Goal: Task Accomplishment & Management: Manage account settings

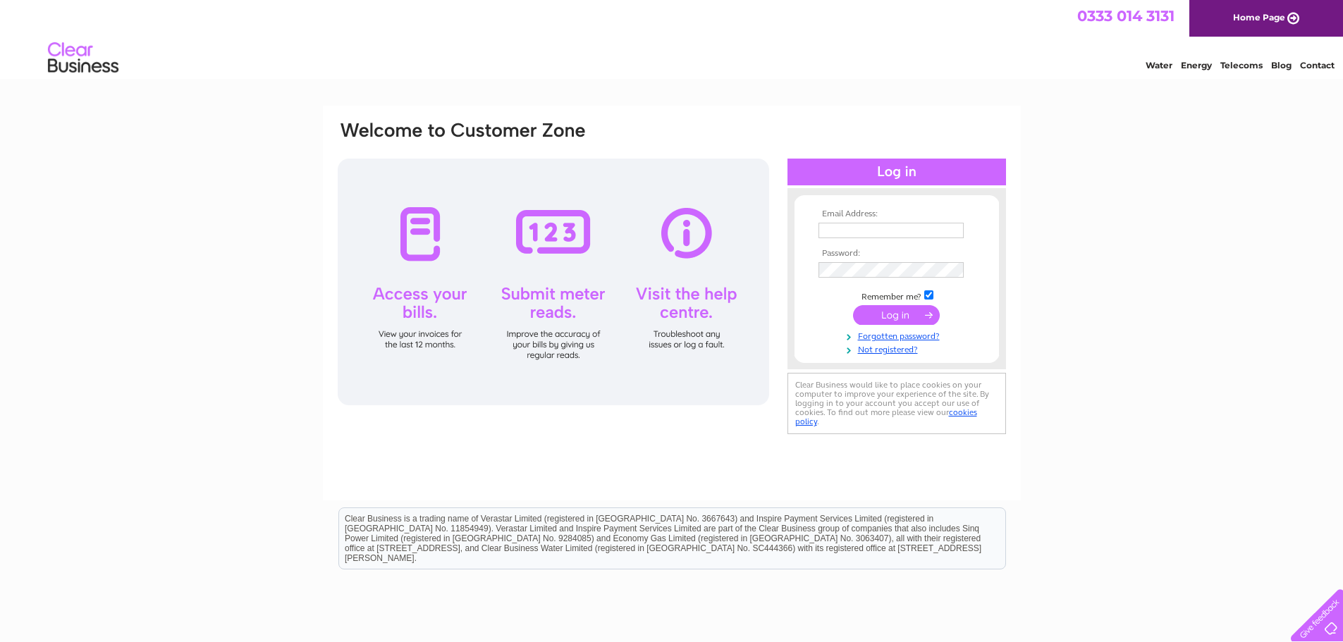
click at [933, 229] on input "text" at bounding box center [890, 231] width 145 height 16
type input "enquiries@jacksonsmarquees.co.uk"
click at [921, 313] on input "submit" at bounding box center [896, 317] width 87 height 20
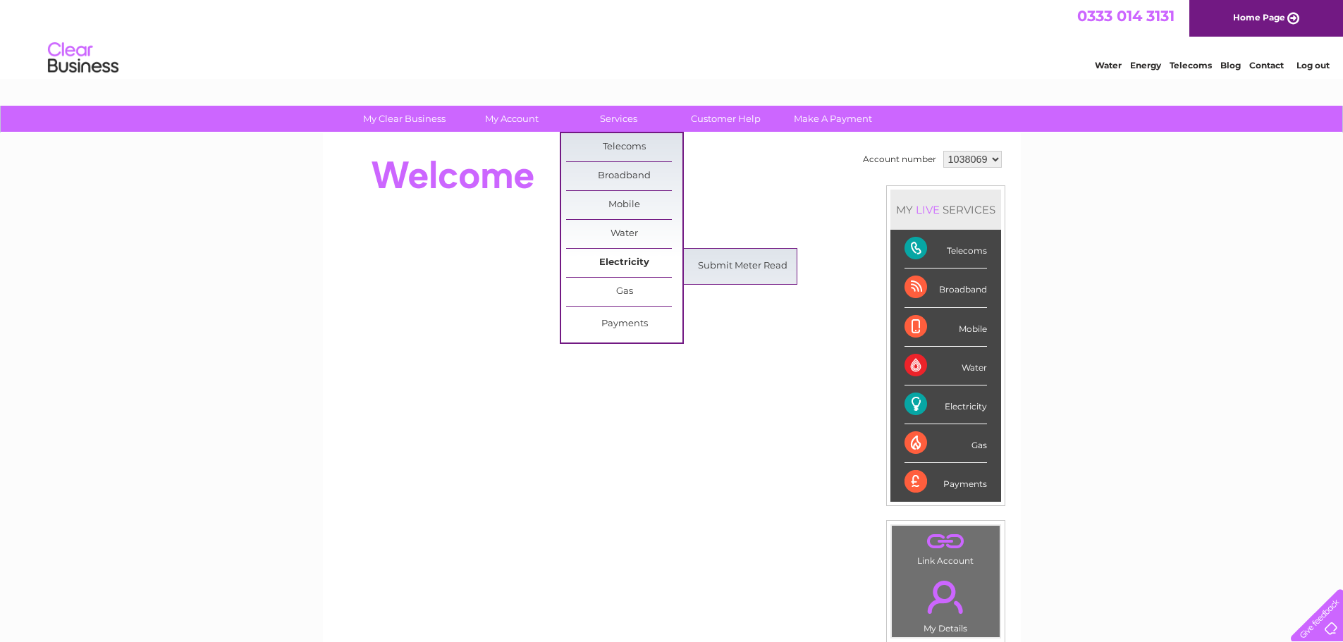
click at [644, 254] on link "Electricity" at bounding box center [624, 263] width 116 height 28
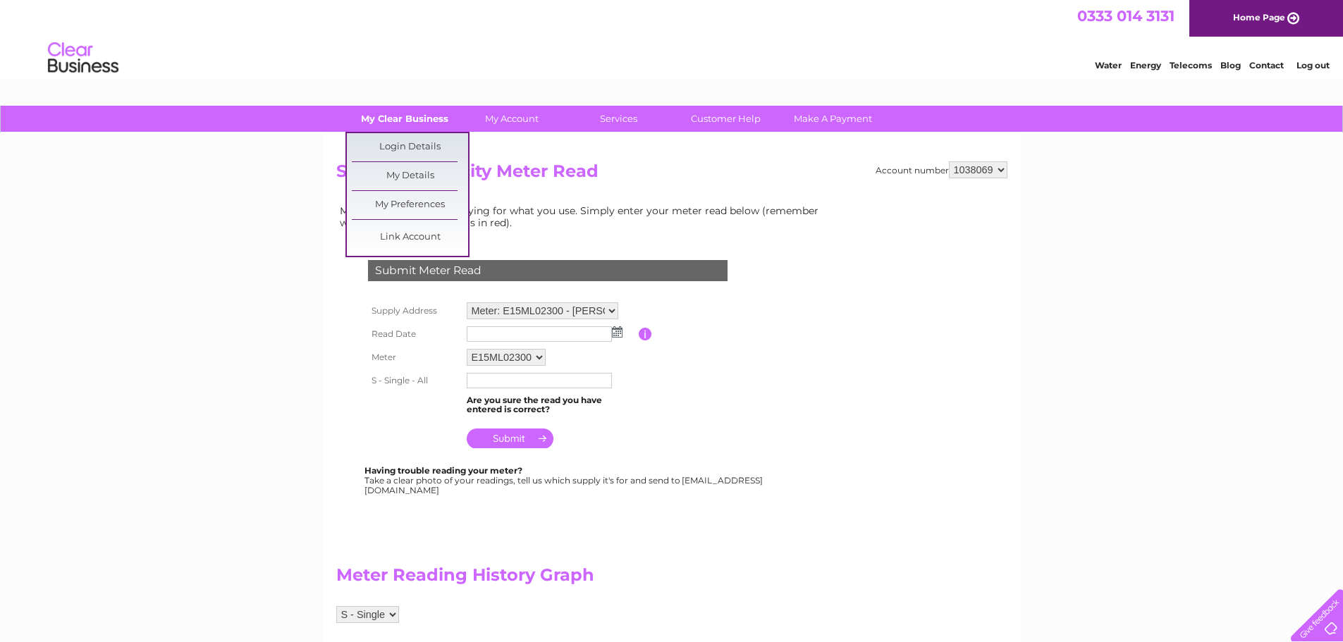
click at [405, 121] on link "My Clear Business" at bounding box center [404, 119] width 116 height 26
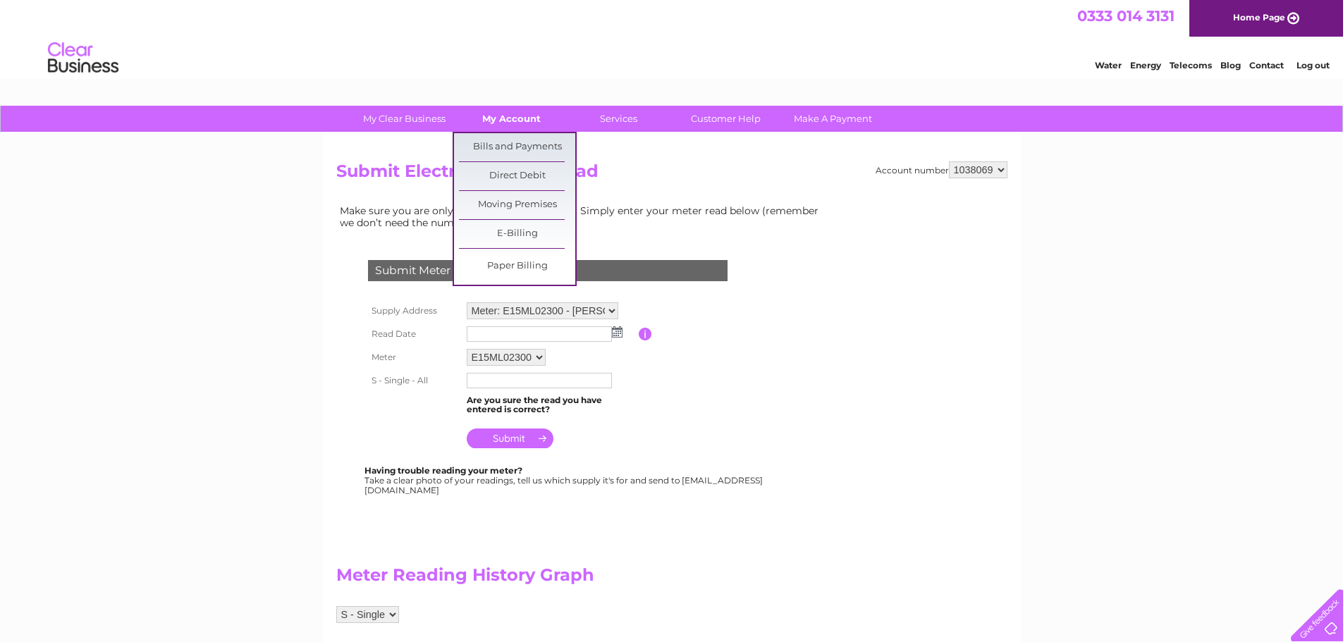
click at [522, 111] on link "My Account" at bounding box center [511, 119] width 116 height 26
click at [528, 121] on link "My Account" at bounding box center [511, 119] width 116 height 26
click at [528, 145] on link "Bills and Payments" at bounding box center [517, 147] width 116 height 28
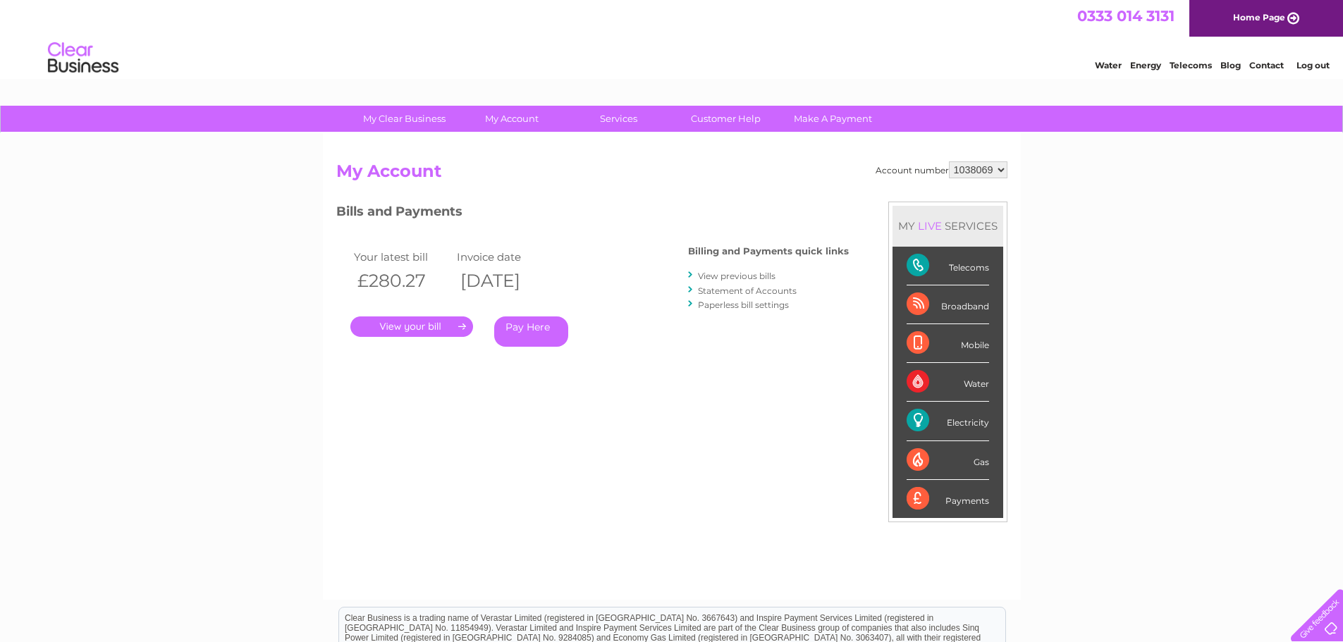
click at [731, 276] on link "View previous bills" at bounding box center [737, 276] width 78 height 11
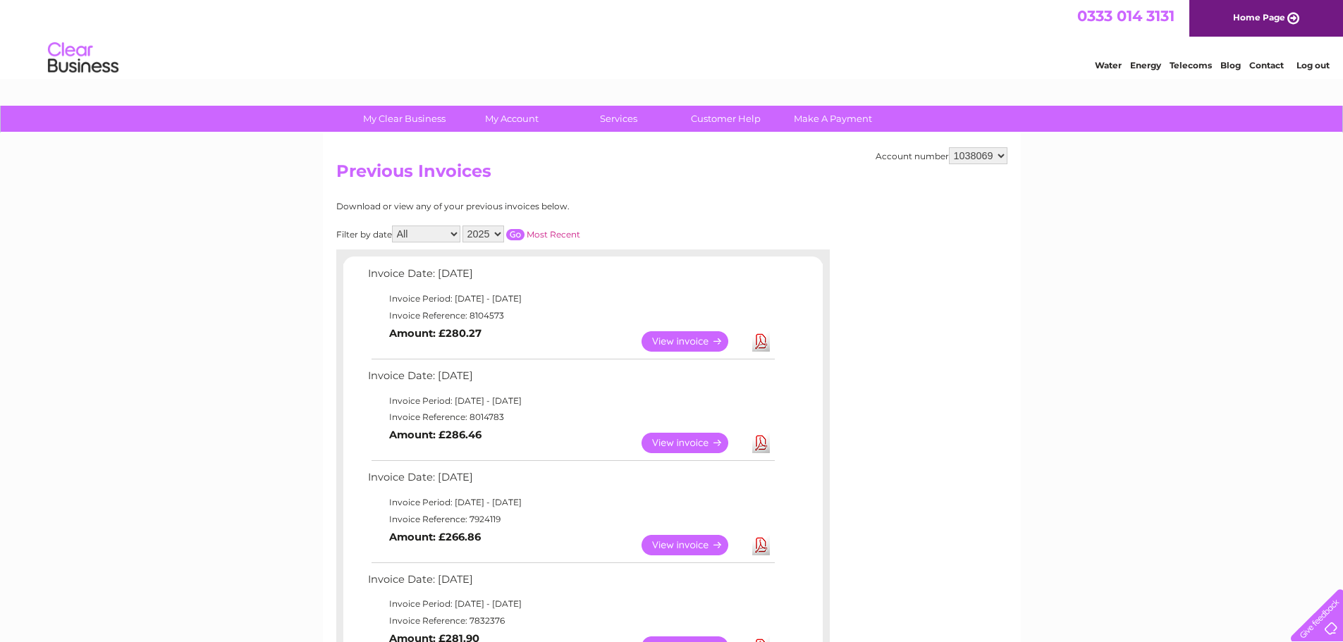
click at [695, 340] on link "View" at bounding box center [693, 341] width 104 height 20
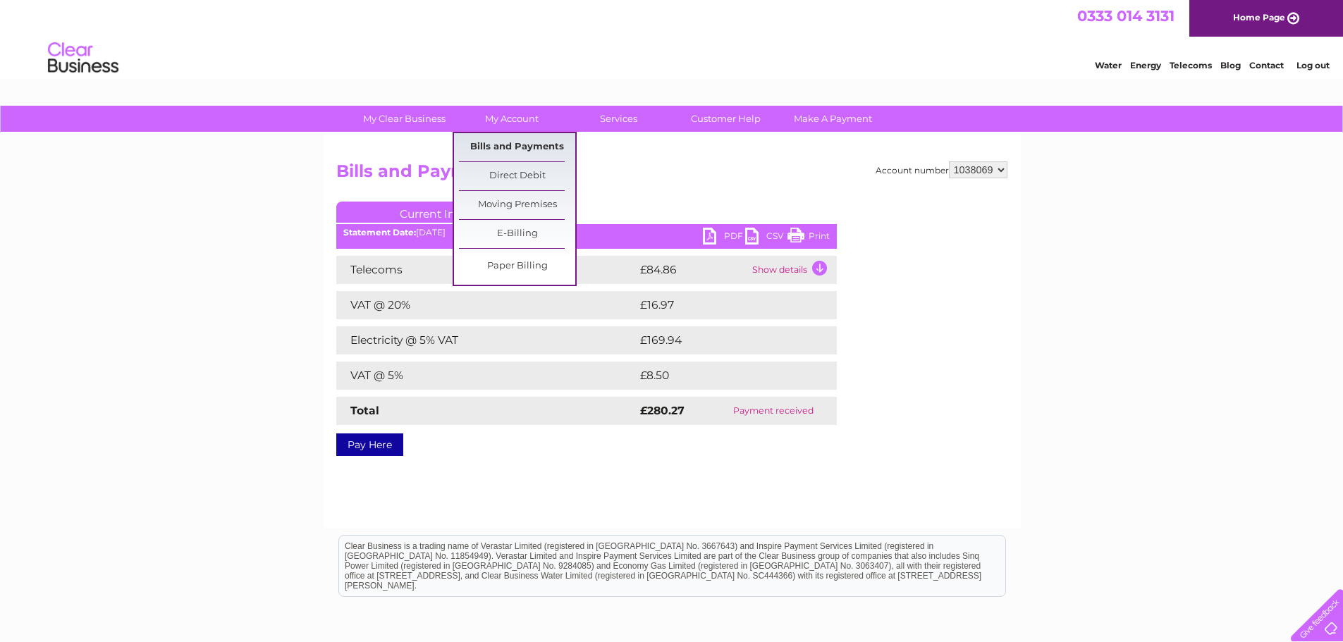
click at [538, 156] on link "Bills and Payments" at bounding box center [517, 147] width 116 height 28
click at [524, 150] on link "Bills and Payments" at bounding box center [517, 147] width 116 height 28
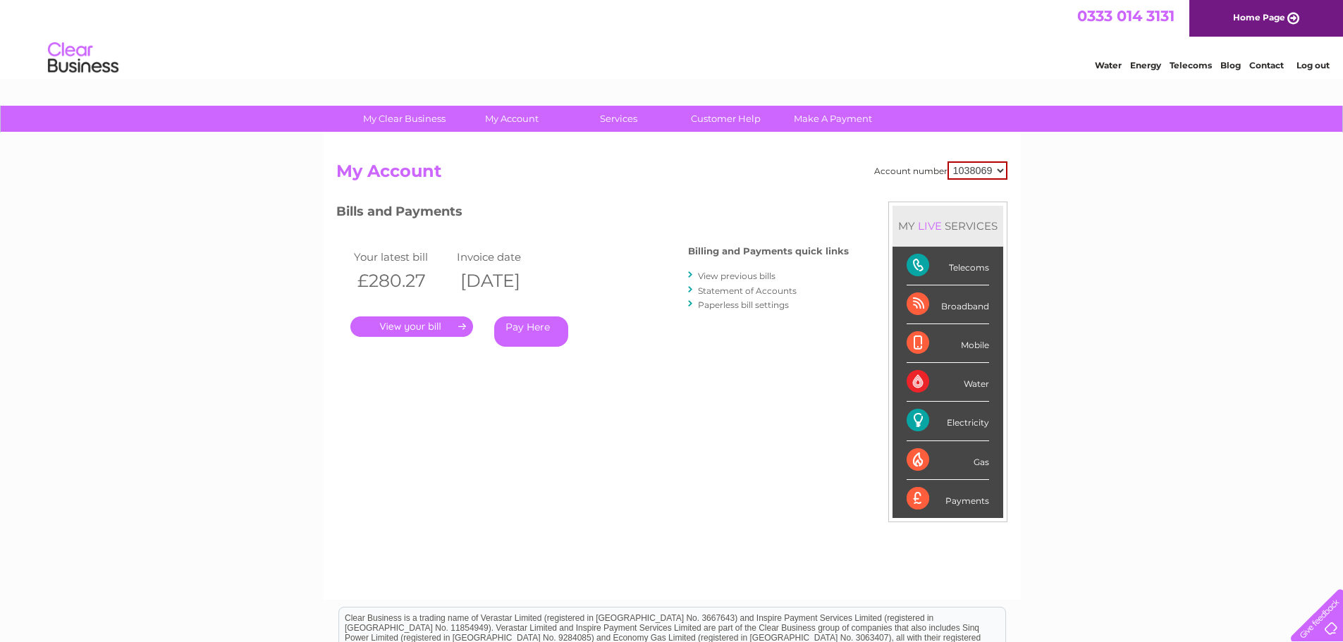
click at [421, 326] on link "." at bounding box center [411, 326] width 123 height 20
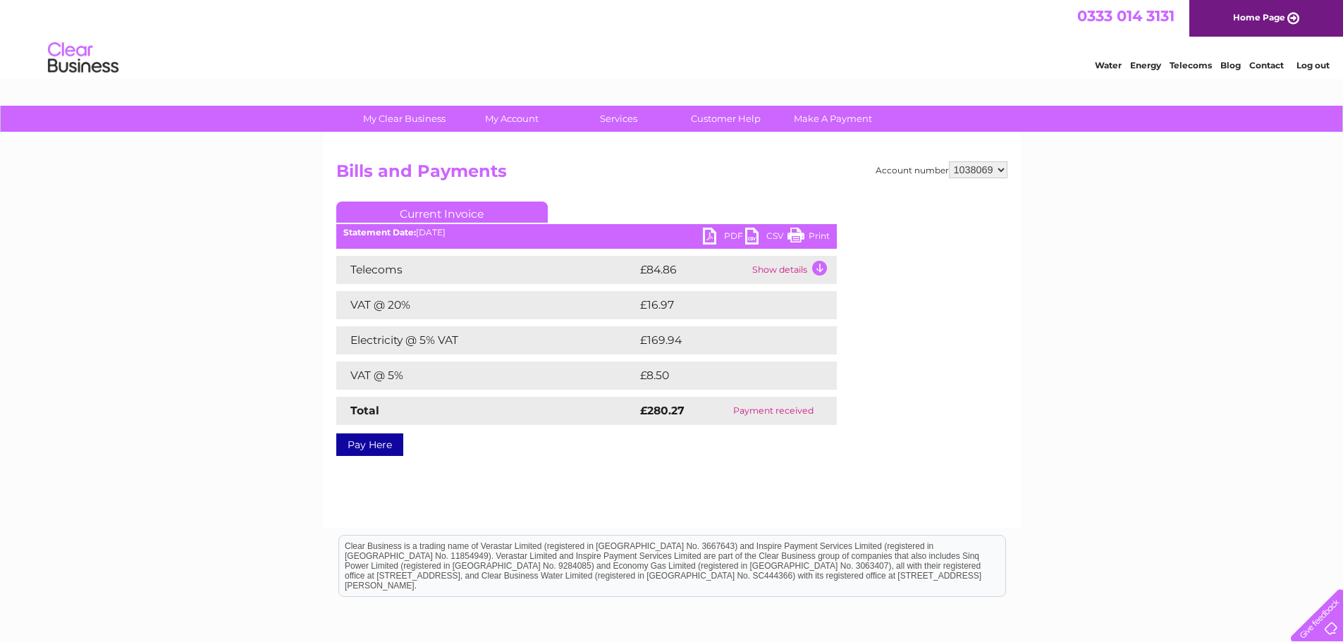
click at [709, 233] on link "PDF" at bounding box center [724, 238] width 42 height 20
click at [1311, 67] on link "Log out" at bounding box center [1312, 65] width 33 height 11
